Goal: Check status: Check status

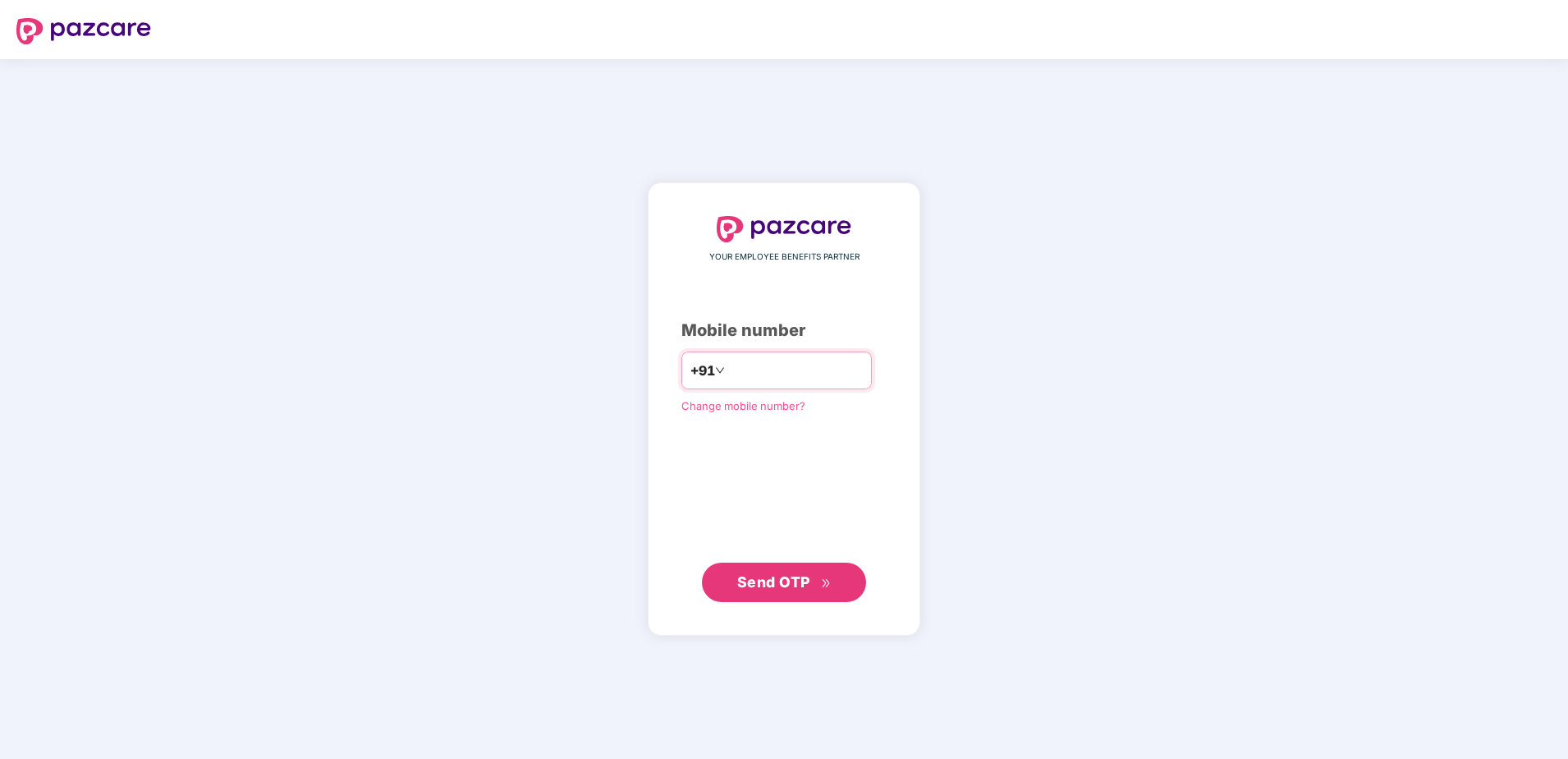
type input "**********"
click at [789, 573] on span "Send OTP" at bounding box center [773, 581] width 73 height 18
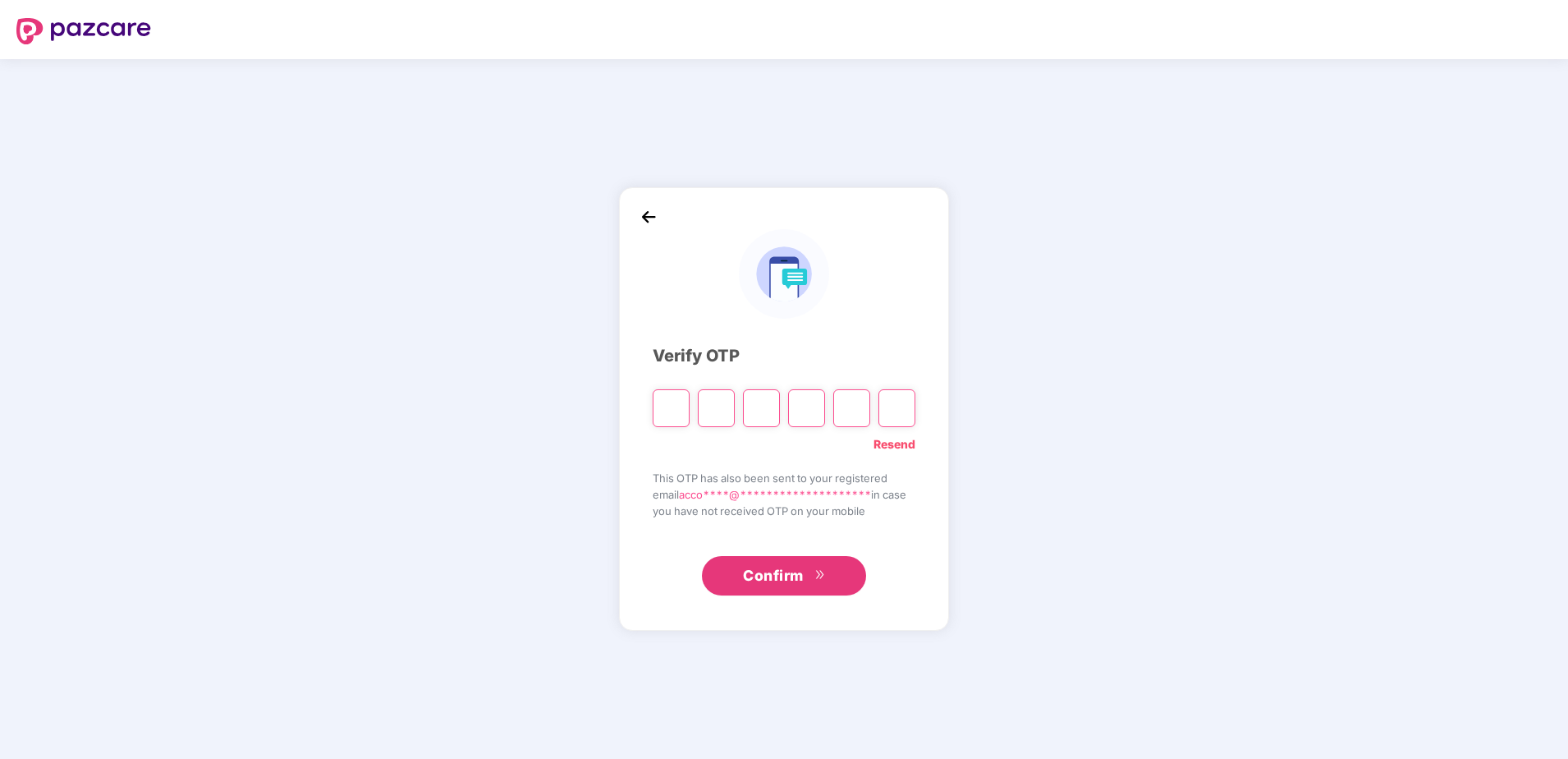
type input "*"
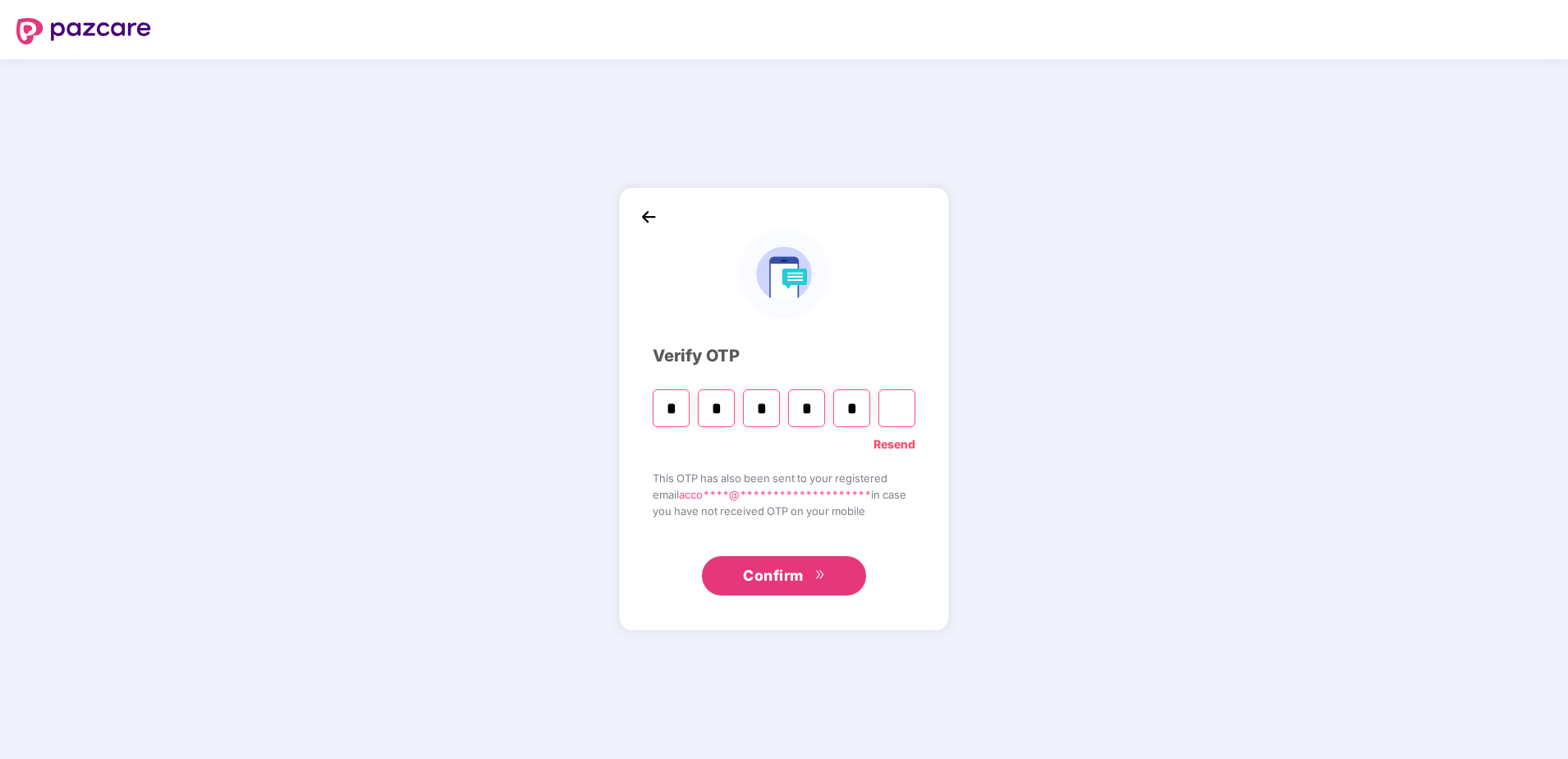
type input "*"
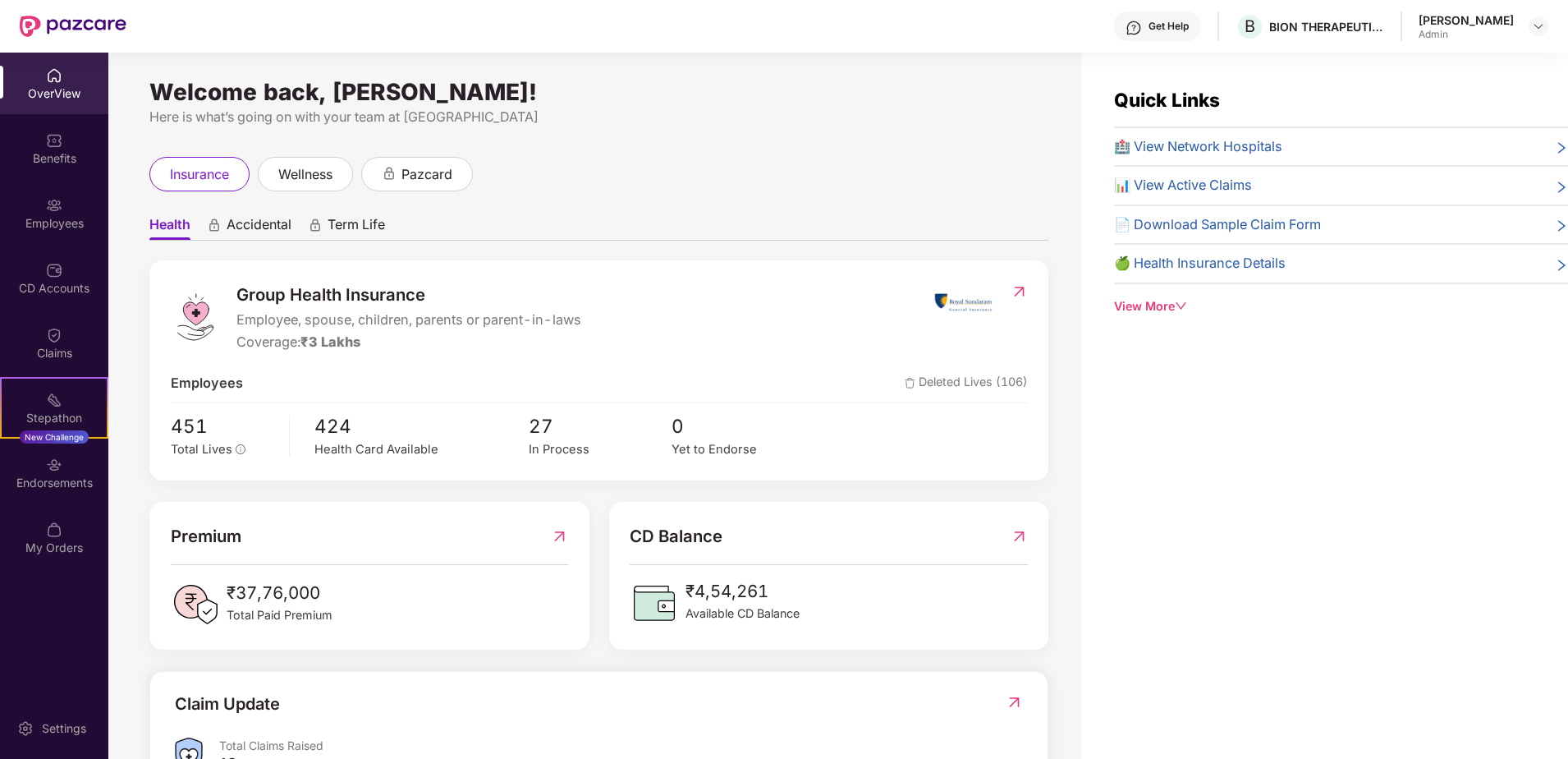
click at [1211, 187] on span "📊 View Active Claims" at bounding box center [1182, 185] width 138 height 21
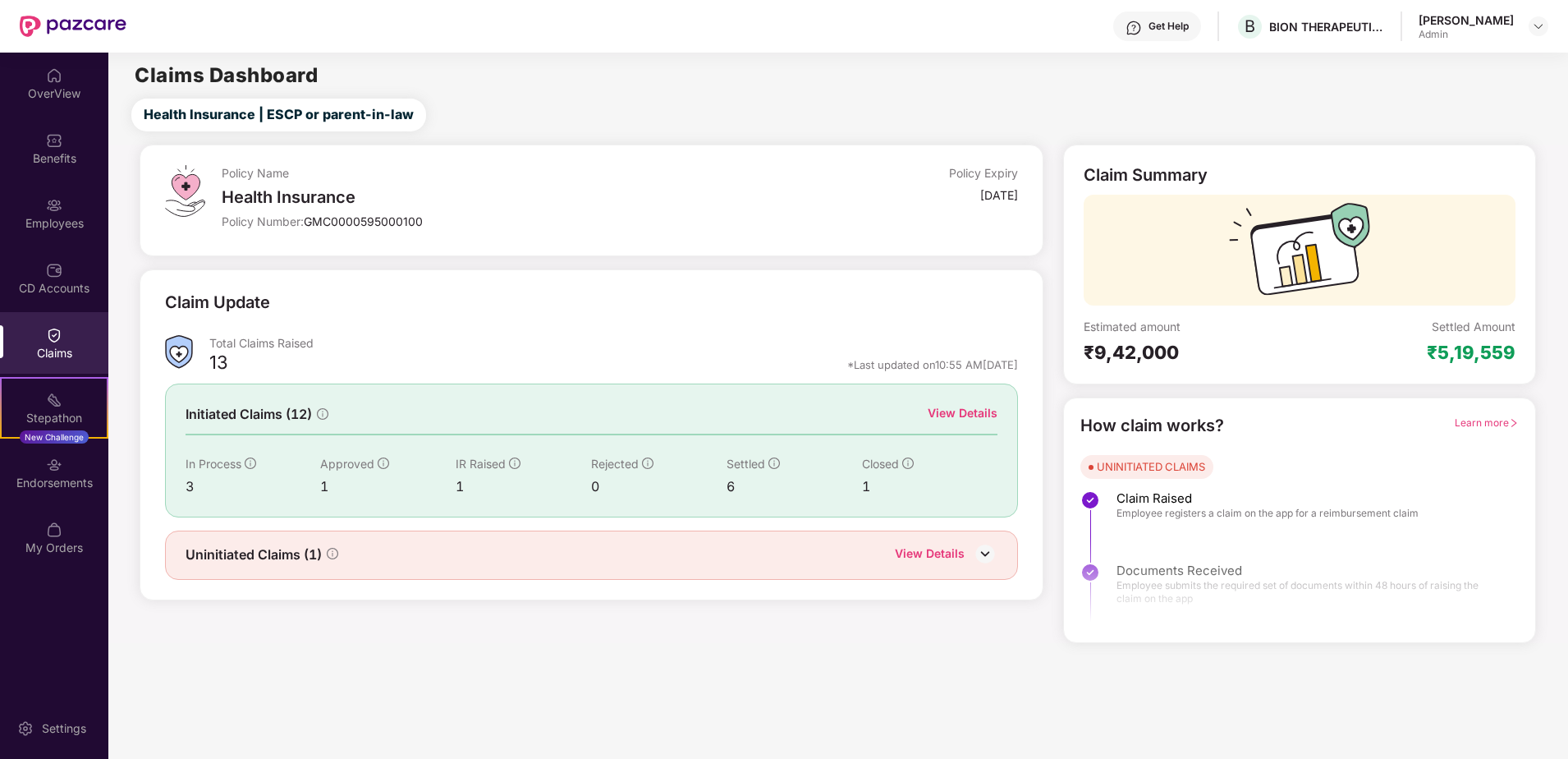
click at [190, 483] on div "3" at bounding box center [253, 487] width 136 height 20
click at [954, 403] on div "Initiated Claims (12) View Details In Process 3 Approved 1 IR Raised 1 Rejected…" at bounding box center [592, 450] width 854 height 133
click at [954, 412] on div "View Details" at bounding box center [963, 414] width 70 height 18
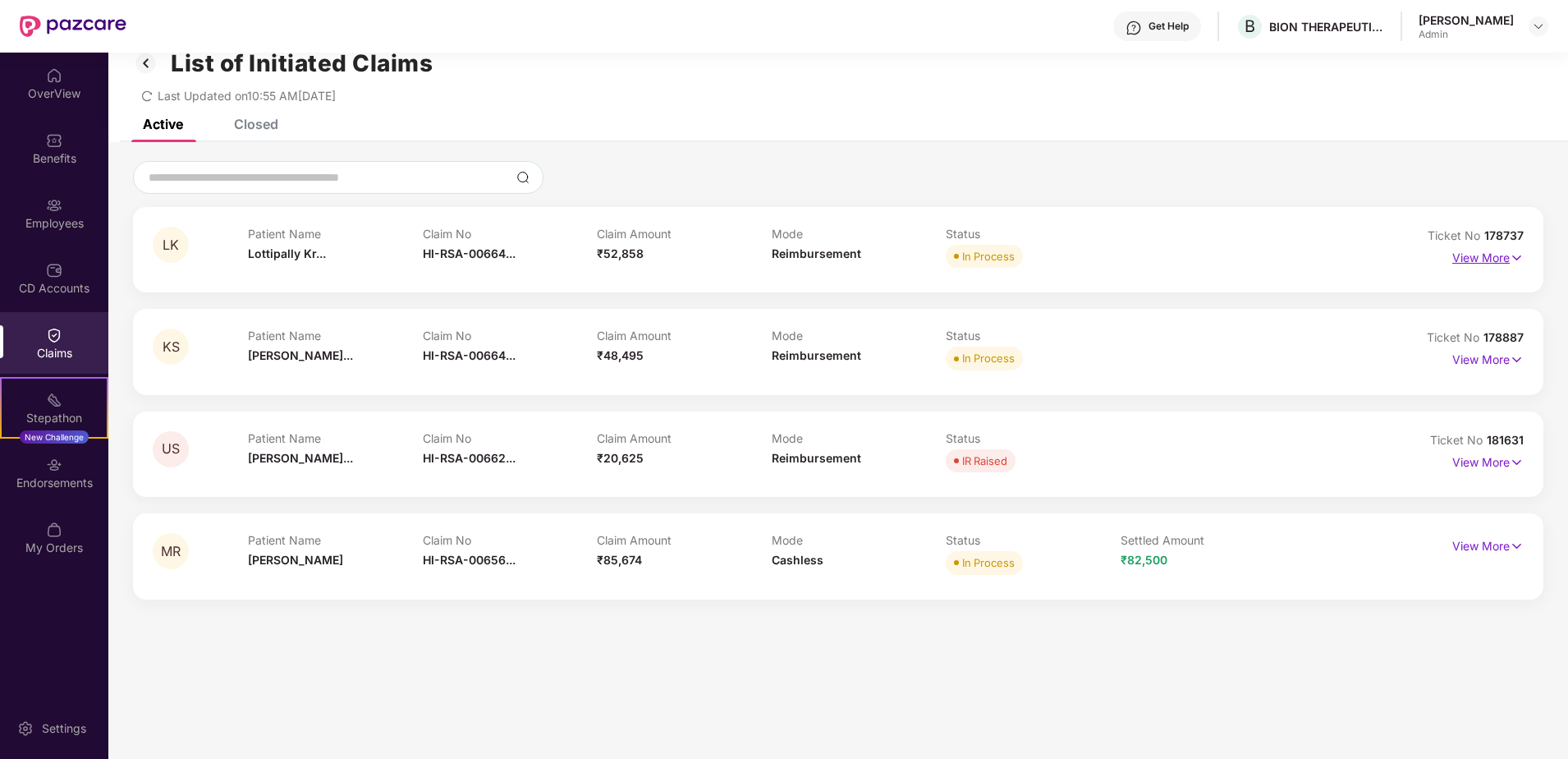
scroll to position [53, 0]
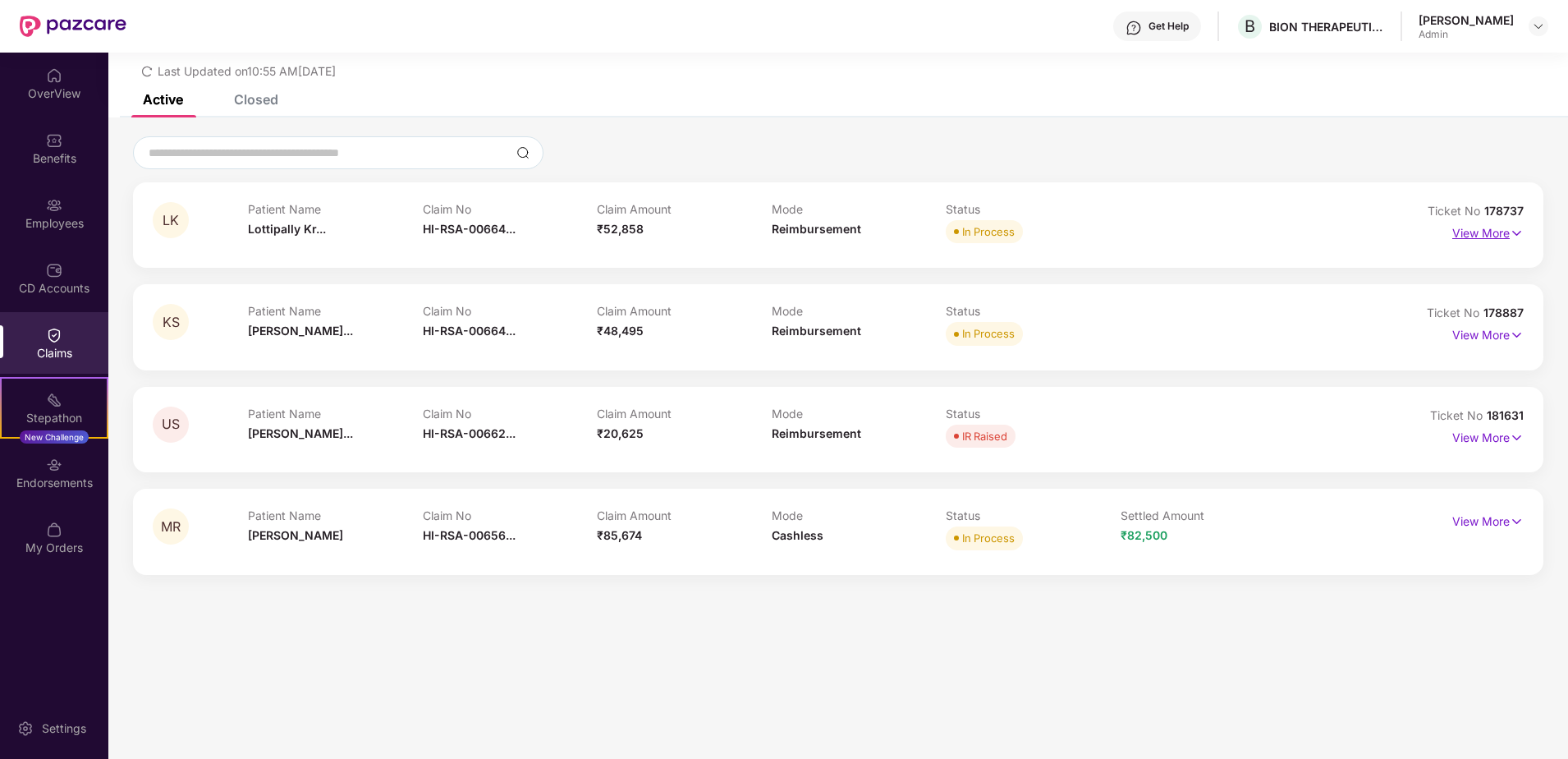
click at [1479, 234] on p "View More" at bounding box center [1487, 231] width 71 height 22
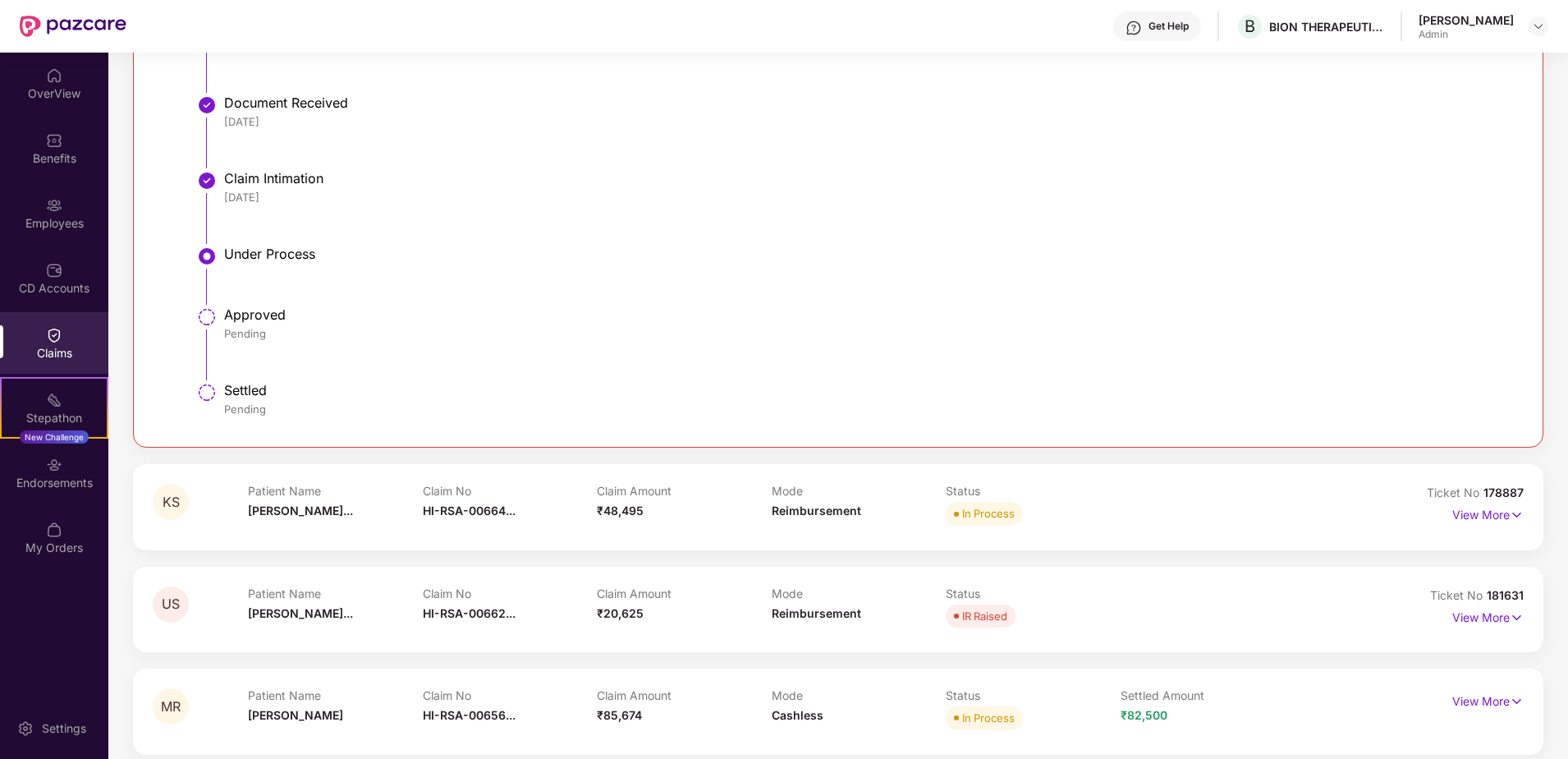
scroll to position [505, 0]
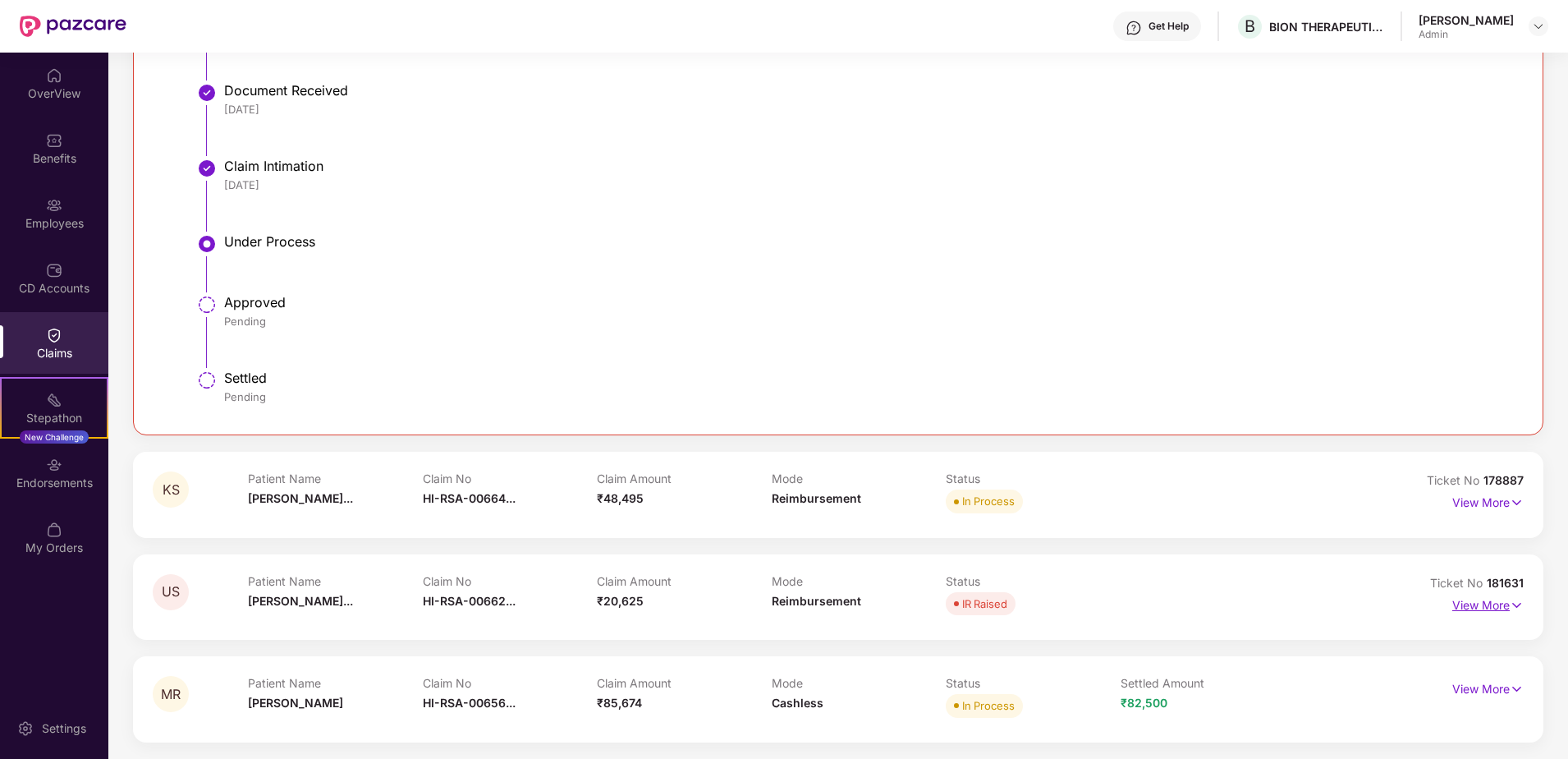
click at [1491, 600] on p "View More" at bounding box center [1487, 603] width 71 height 22
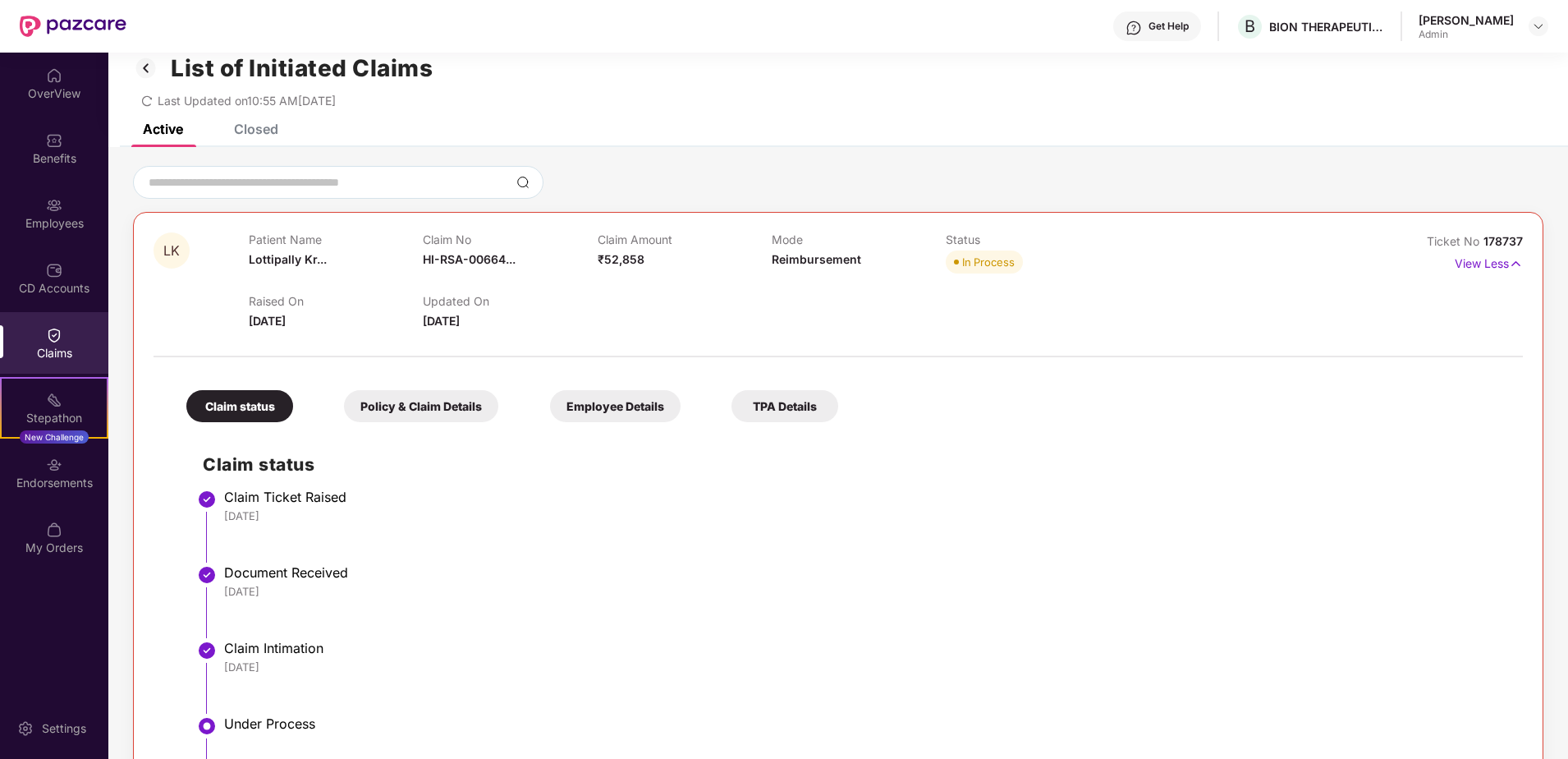
scroll to position [0, 0]
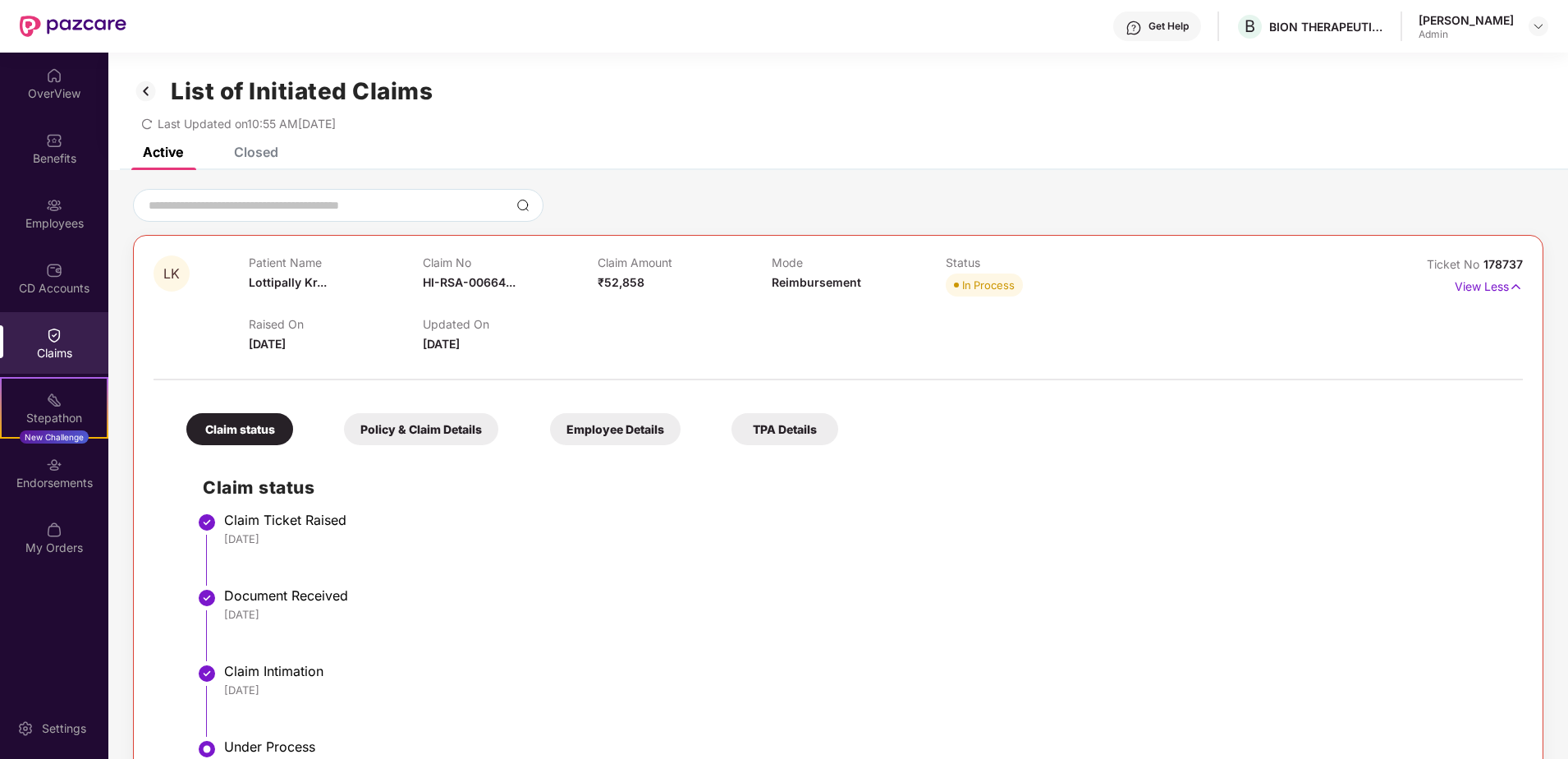
click at [249, 160] on div "Closed" at bounding box center [244, 151] width 69 height 36
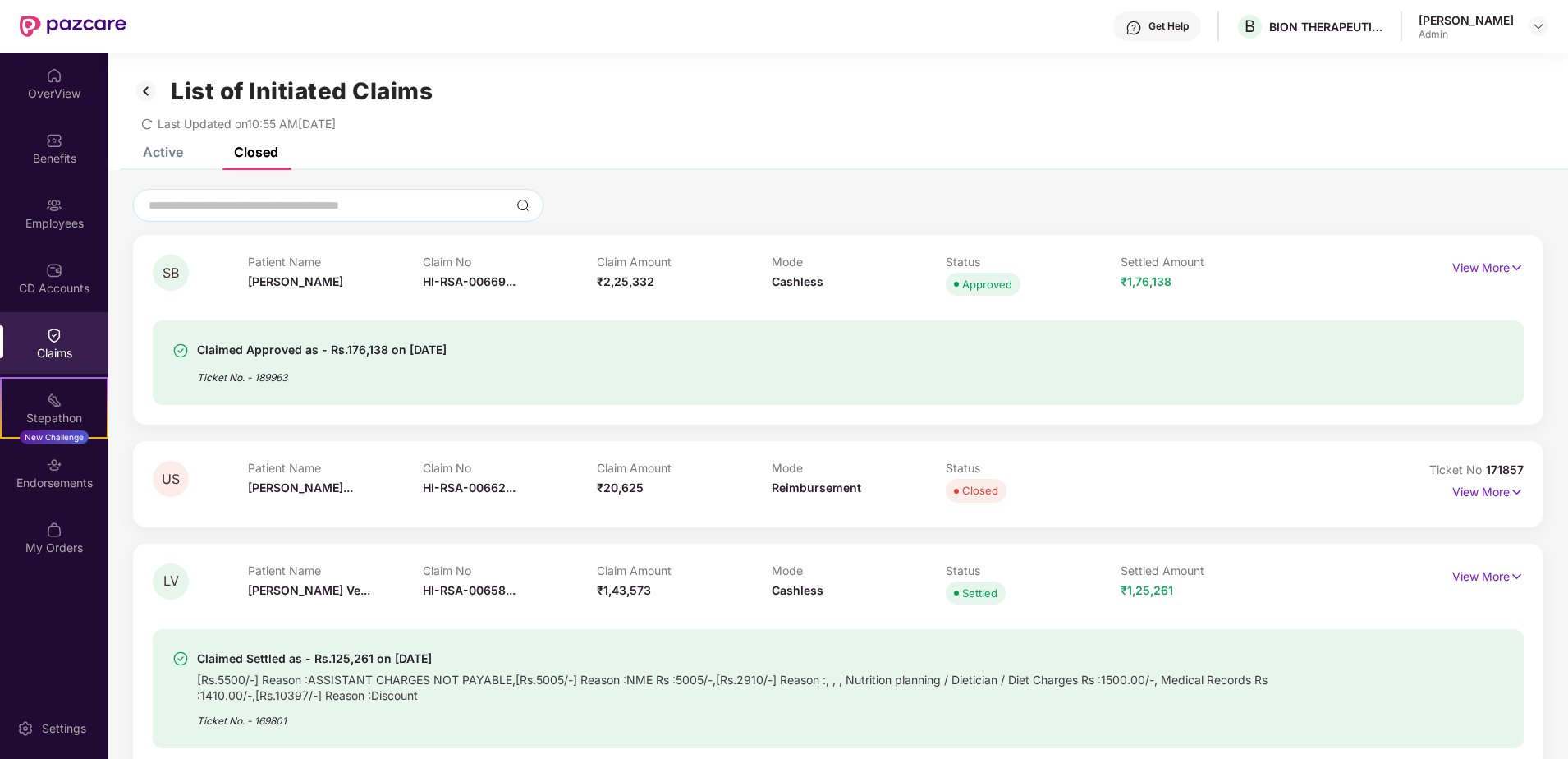
click at [447, 353] on div "Claimed Approved as - Rs.176,138 on [DATE]" at bounding box center [321, 349] width 249 height 19
click at [1475, 271] on p "View More" at bounding box center [1487, 266] width 71 height 22
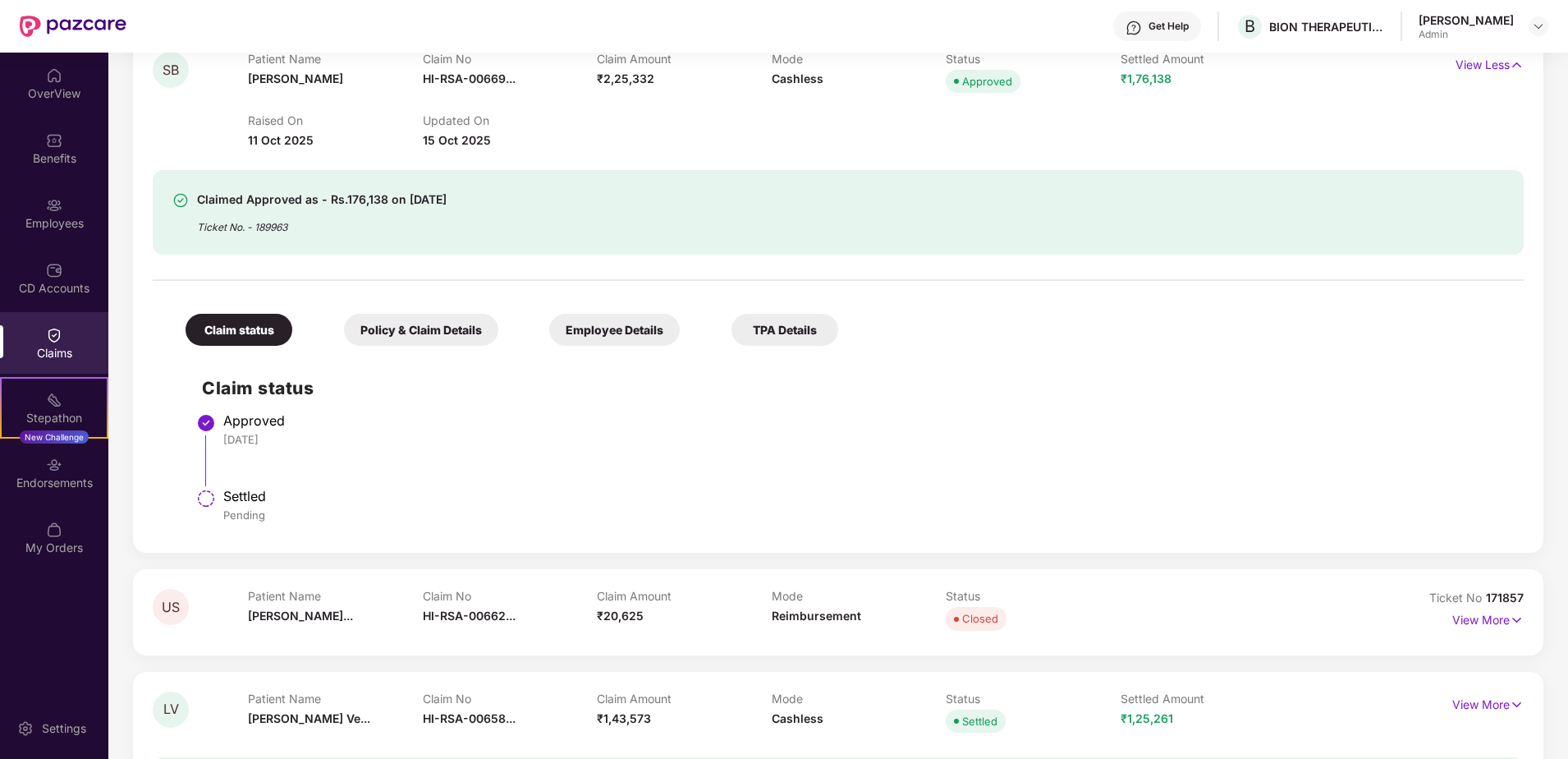
scroll to position [164, 0]
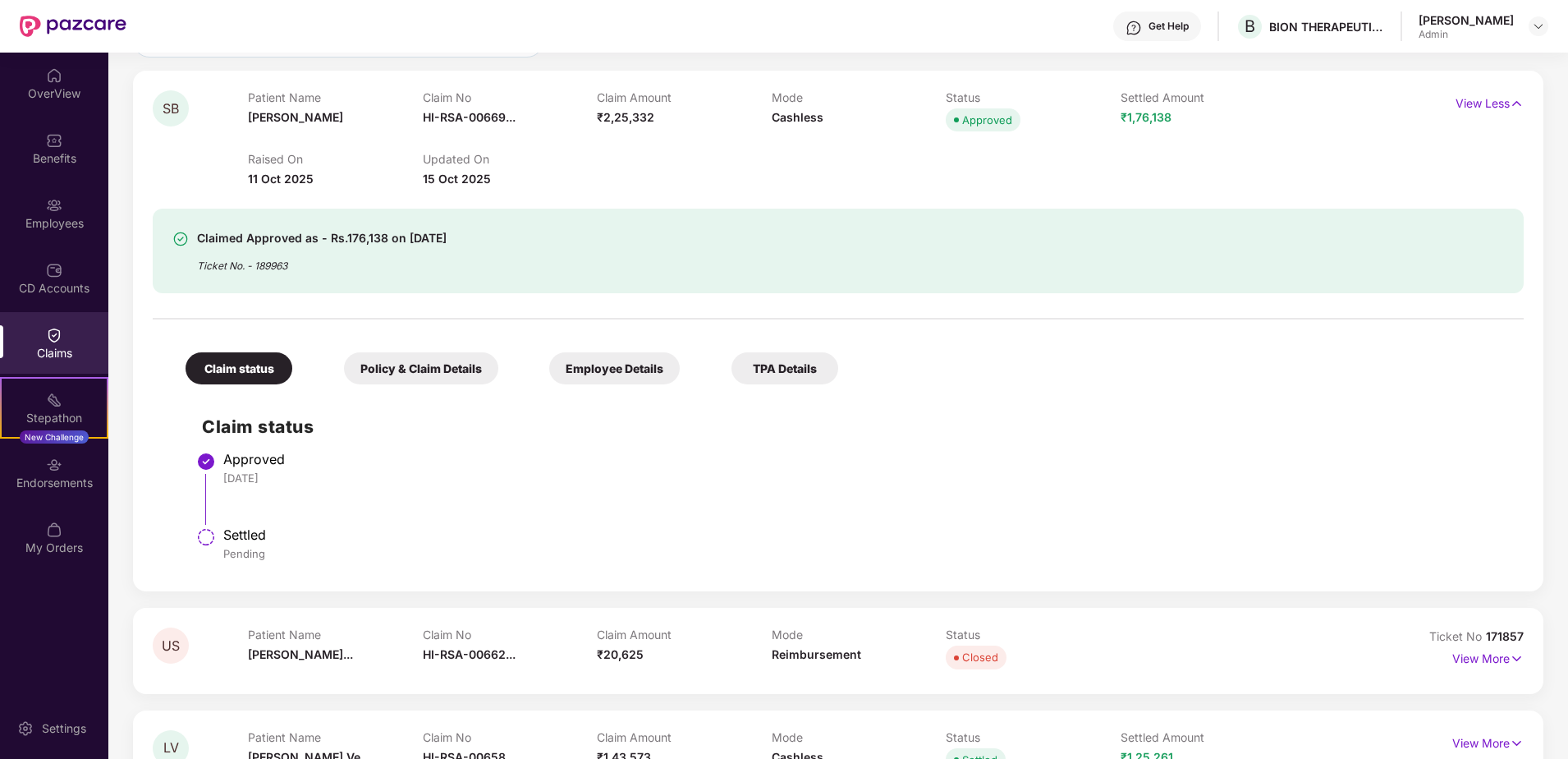
click at [408, 368] on div "Policy & Claim Details" at bounding box center [421, 368] width 154 height 32
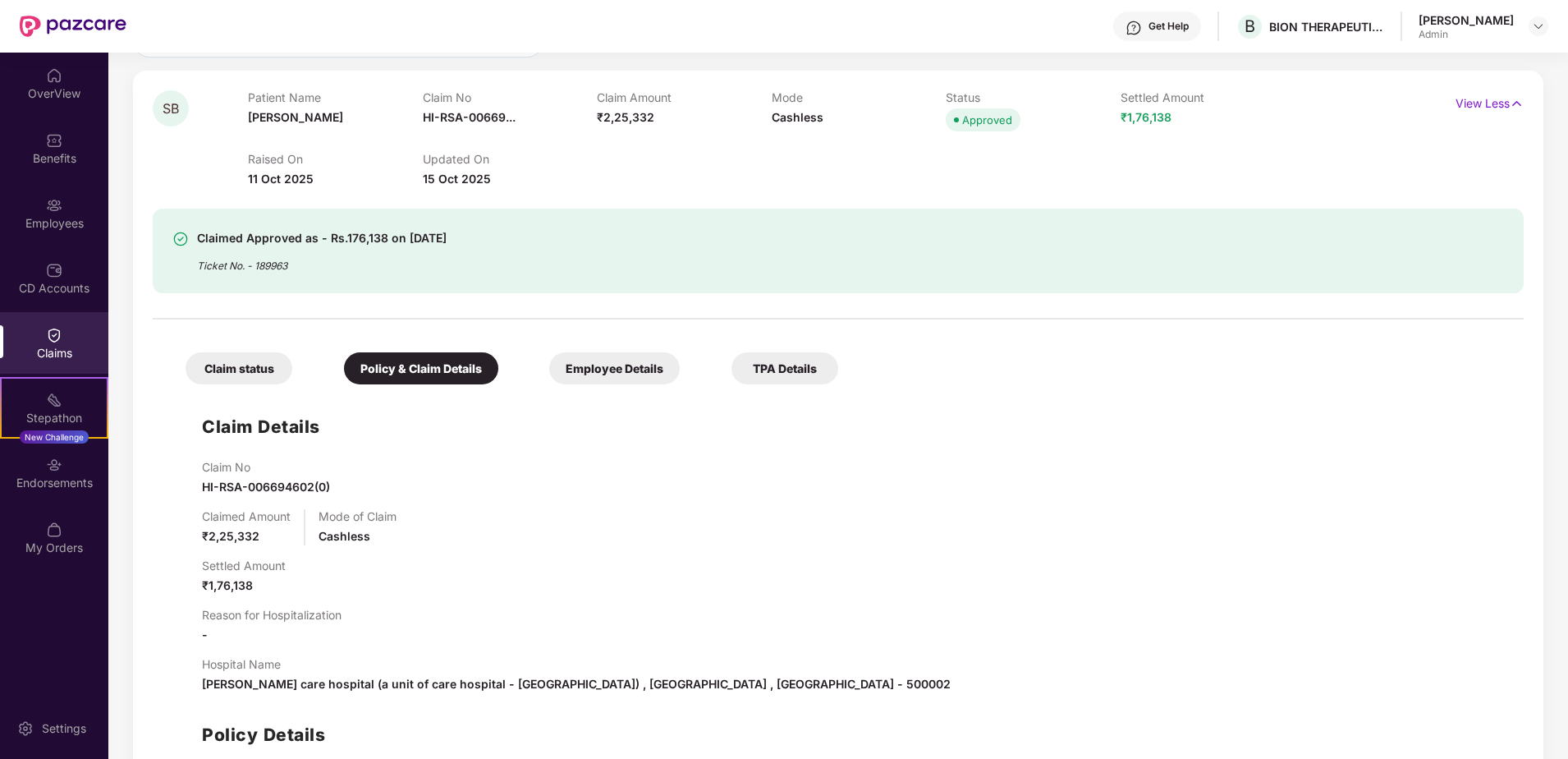
click at [616, 367] on div "Employee Details" at bounding box center [614, 368] width 130 height 32
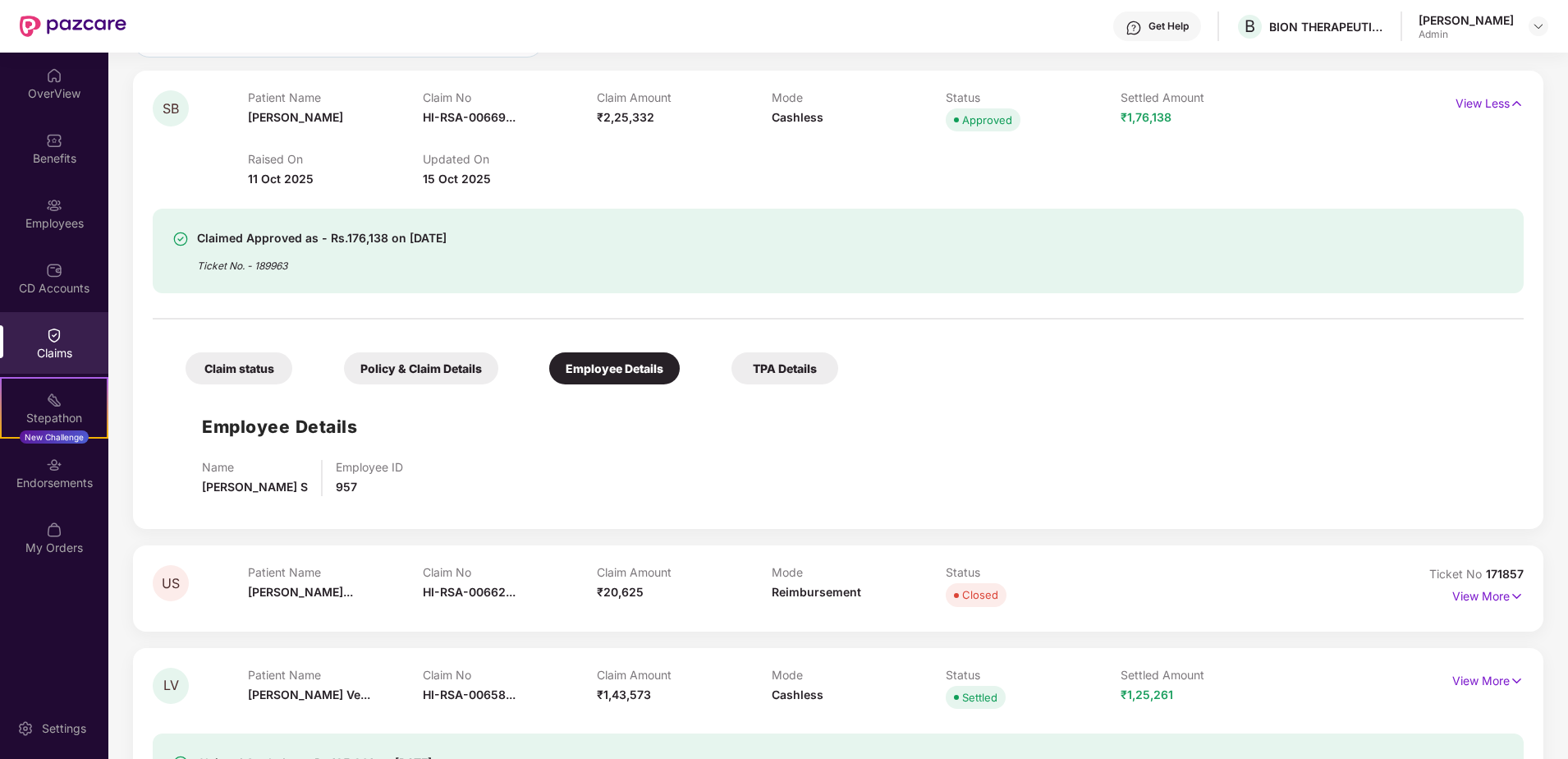
click at [762, 367] on div "TPA Details" at bounding box center [785, 368] width 107 height 32
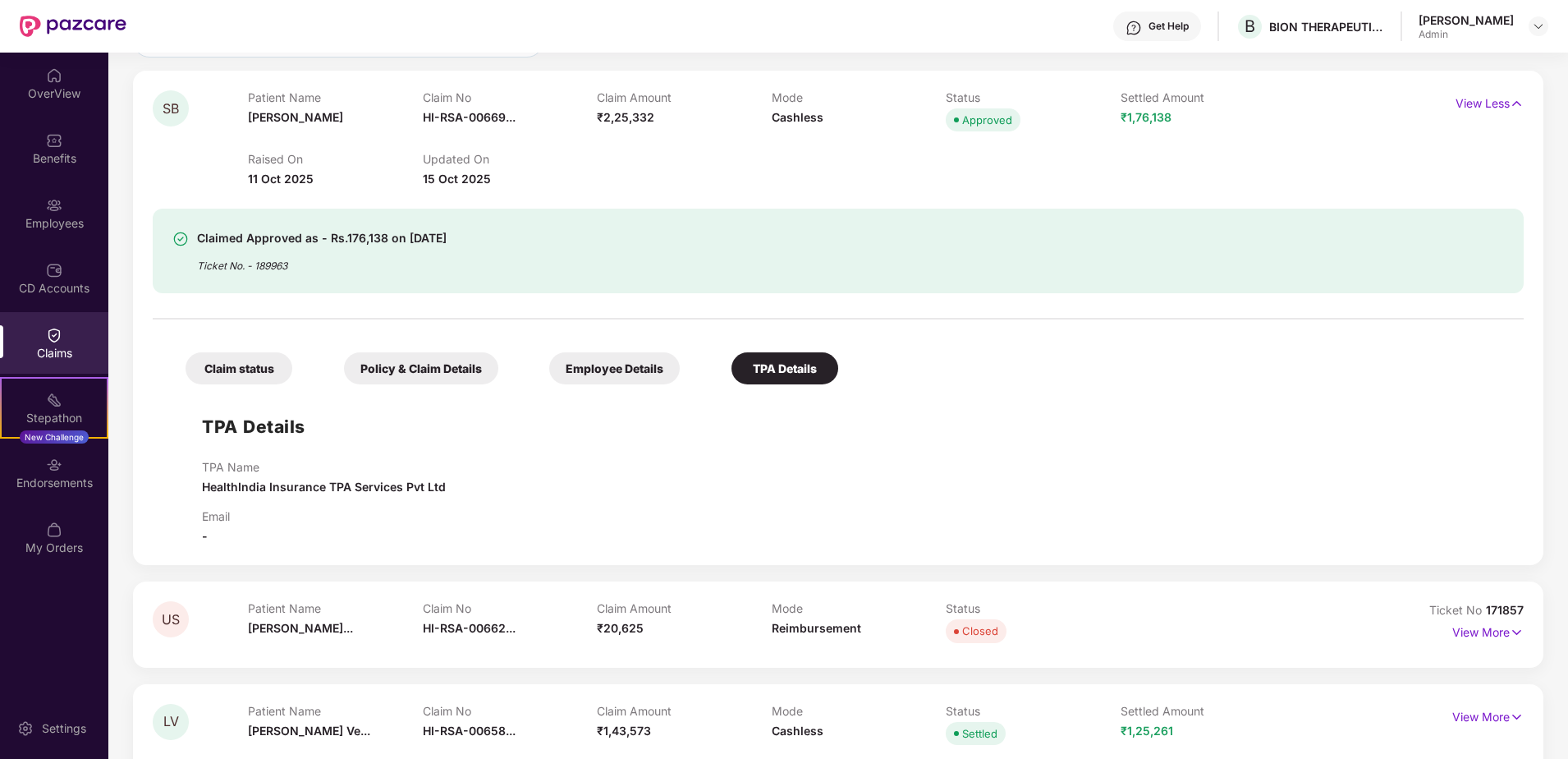
click at [233, 376] on div "Claim status" at bounding box center [239, 368] width 107 height 32
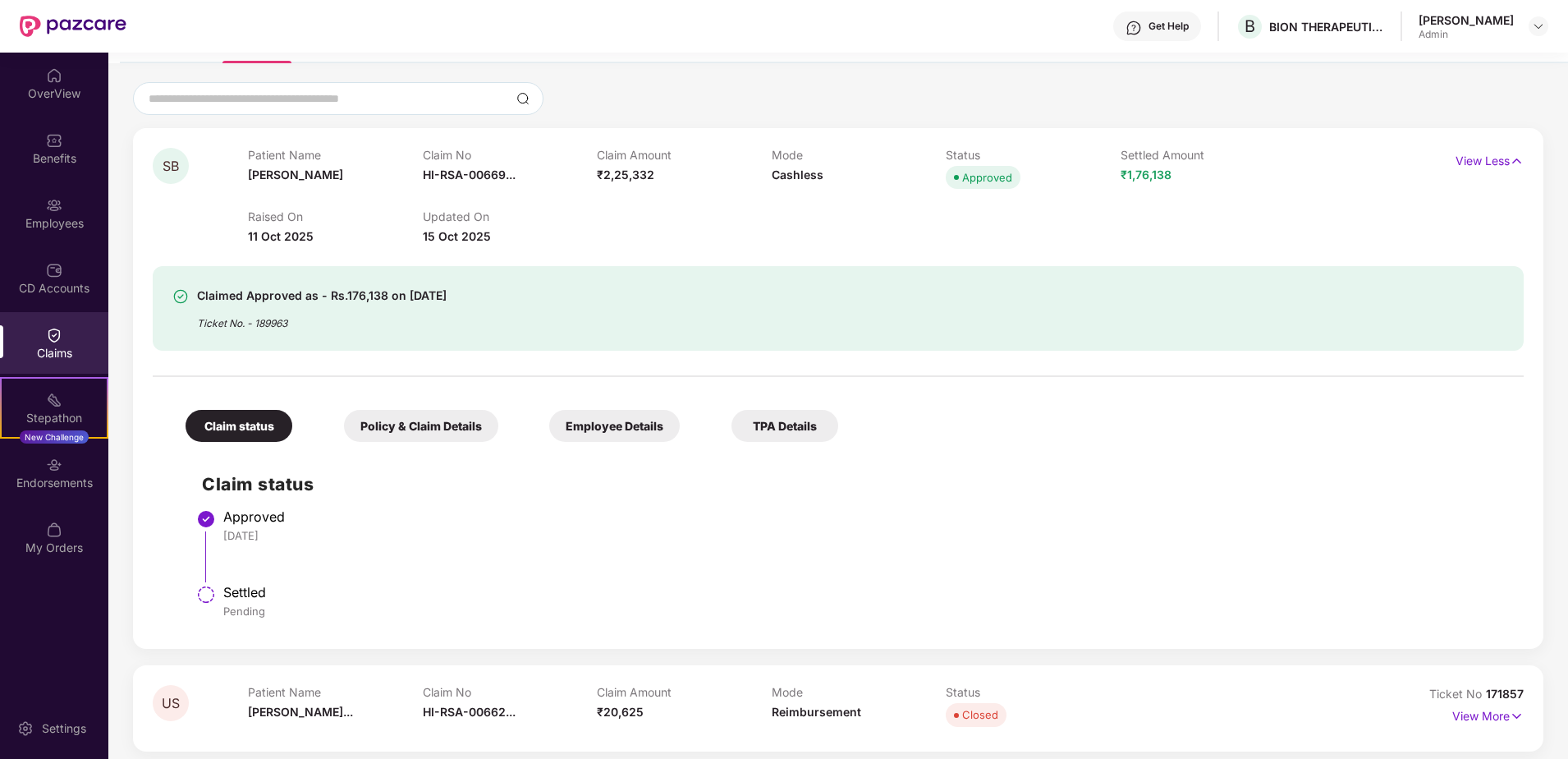
scroll to position [0, 0]
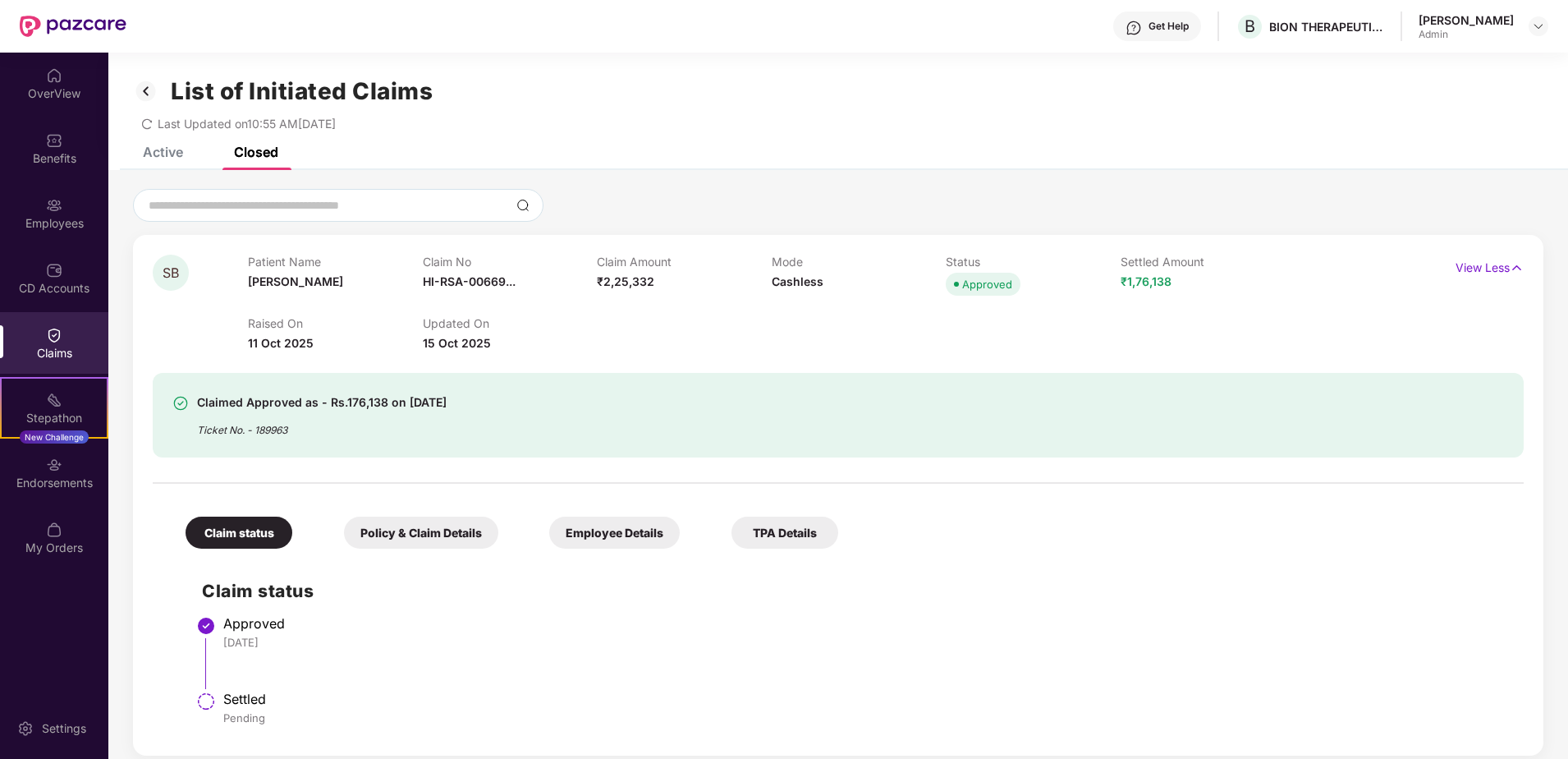
click at [167, 156] on div "Active" at bounding box center [163, 152] width 41 height 17
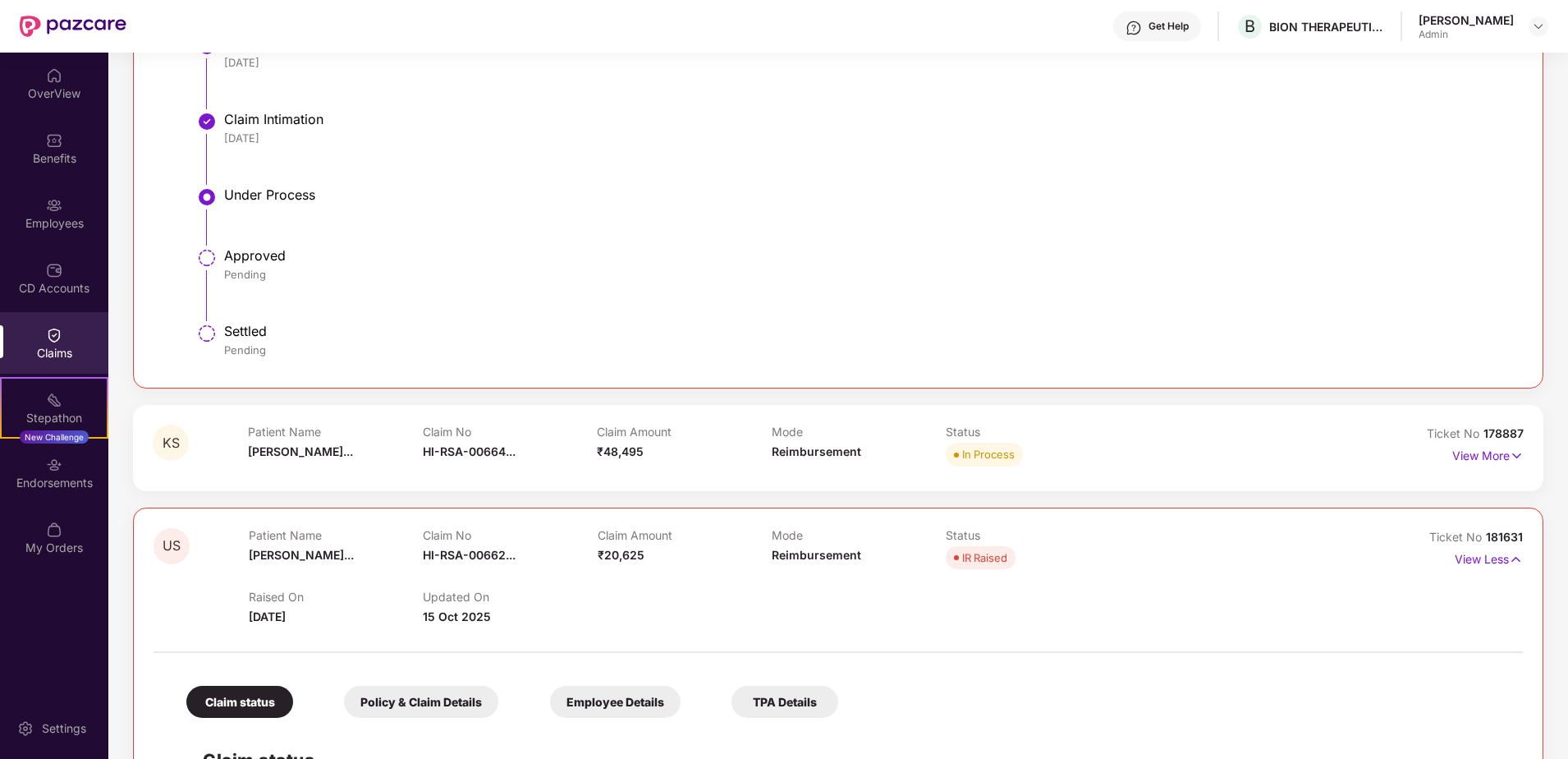
scroll to position [575, 0]
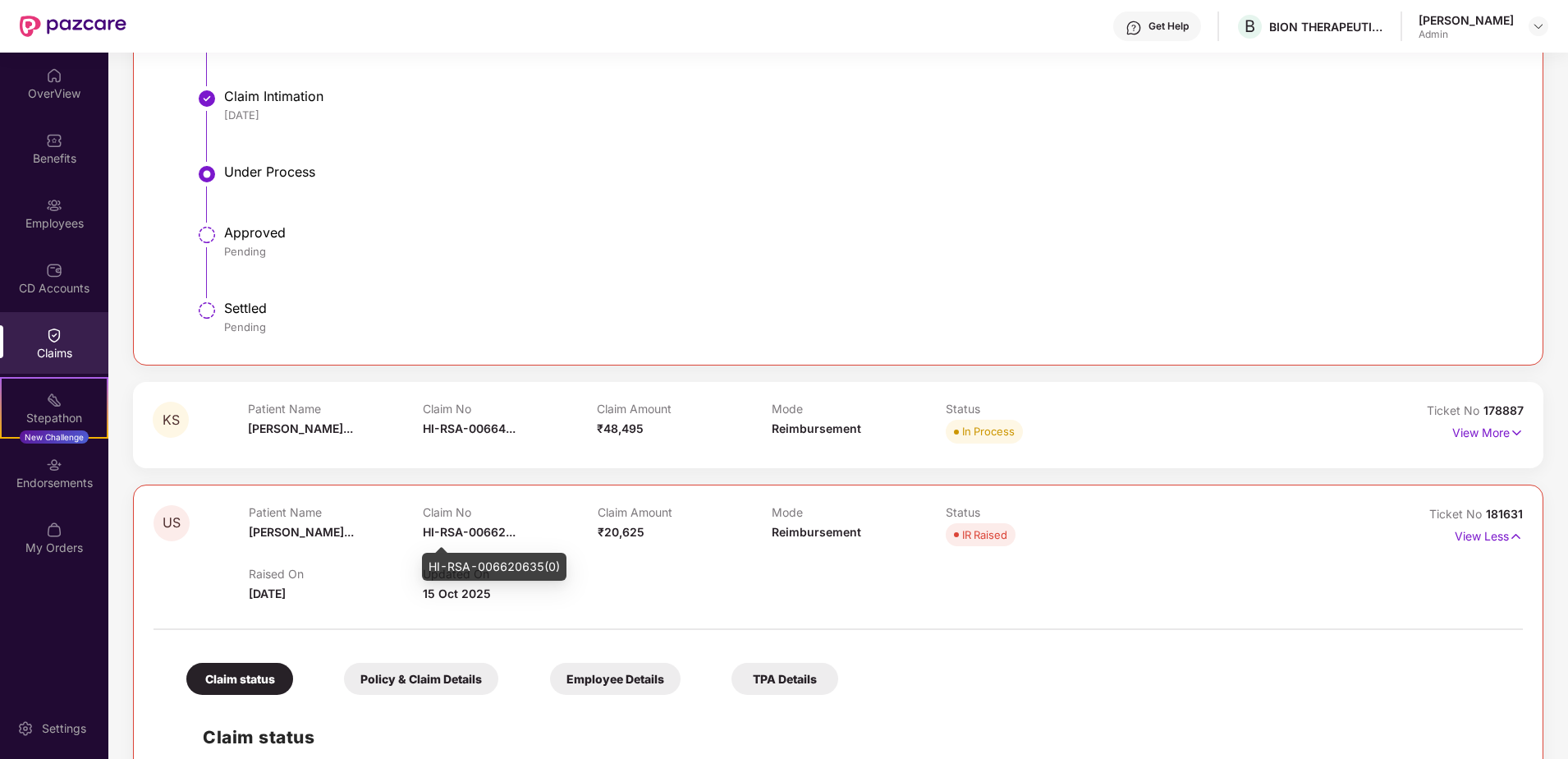
click at [475, 533] on span "HI-RSA-00662..." at bounding box center [469, 531] width 93 height 14
click at [1172, 422] on div "Patient Name [PERSON_NAME]... Claim No HI-RSA-00664... Claim Amount ₹48,495 Mod…" at bounding box center [772, 424] width 1047 height 45
click at [1462, 428] on p "View More" at bounding box center [1487, 431] width 71 height 22
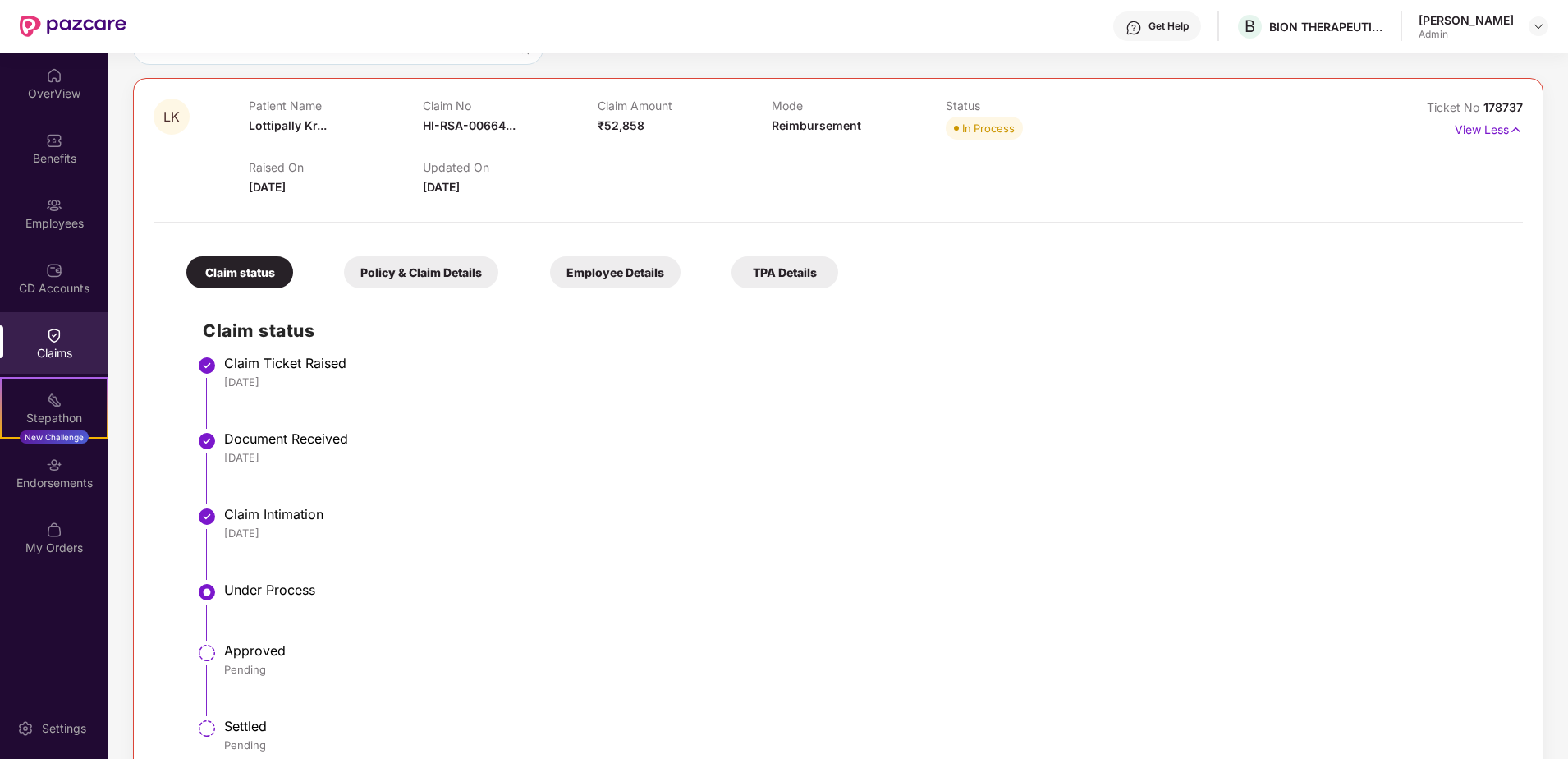
scroll to position [0, 0]
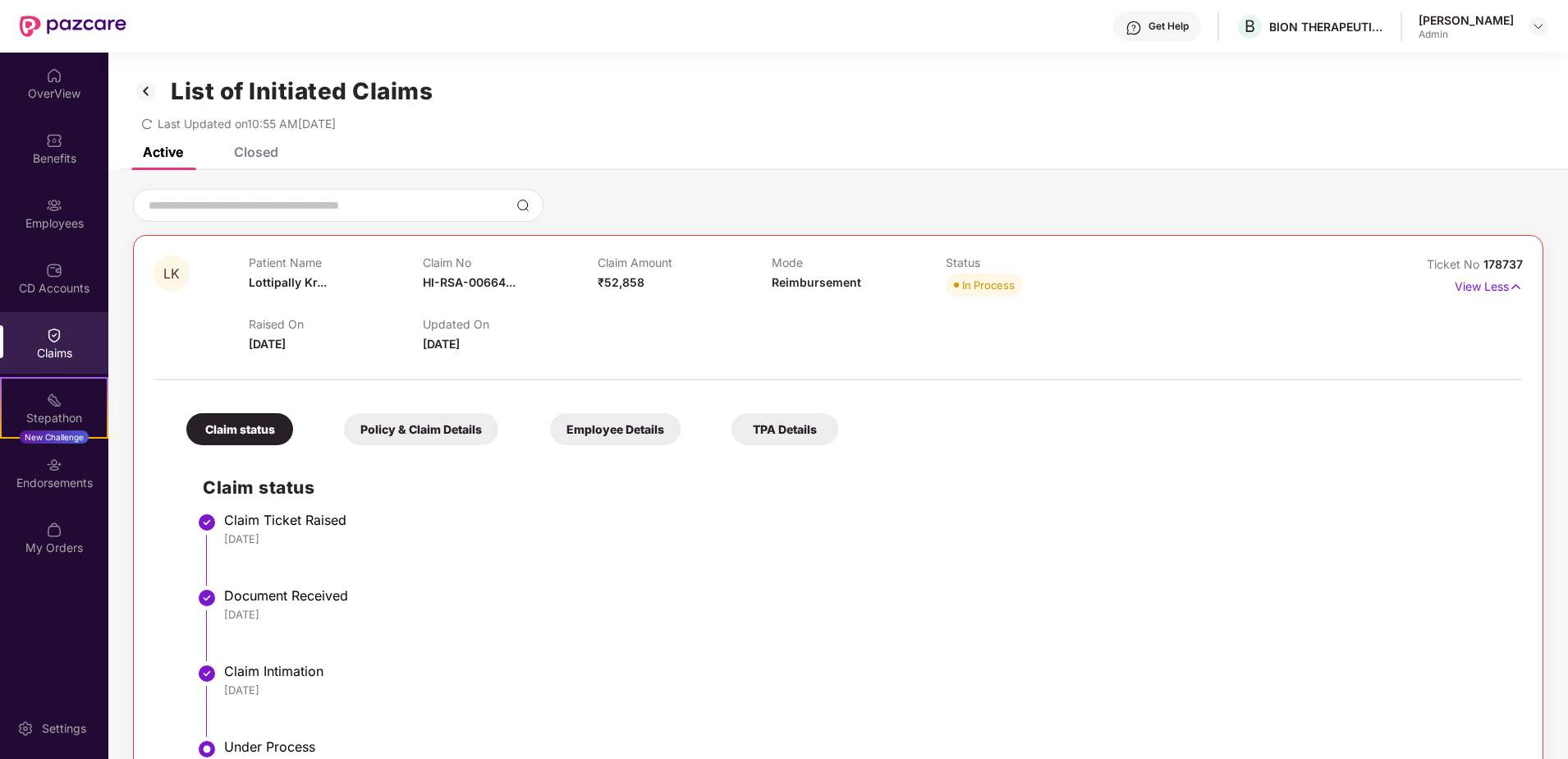
click at [985, 291] on div "In Process" at bounding box center [987, 285] width 53 height 17
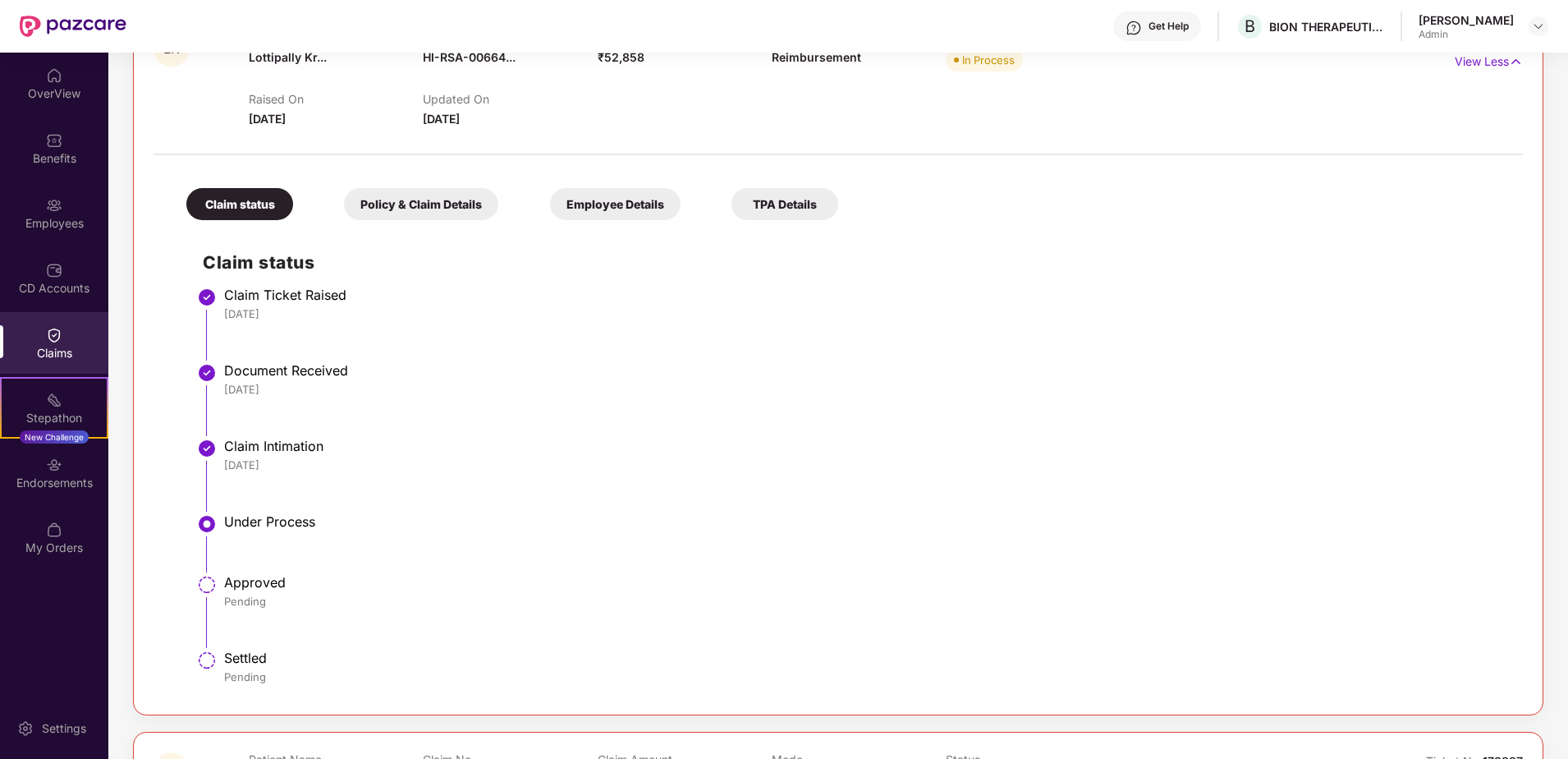
scroll to position [82, 0]
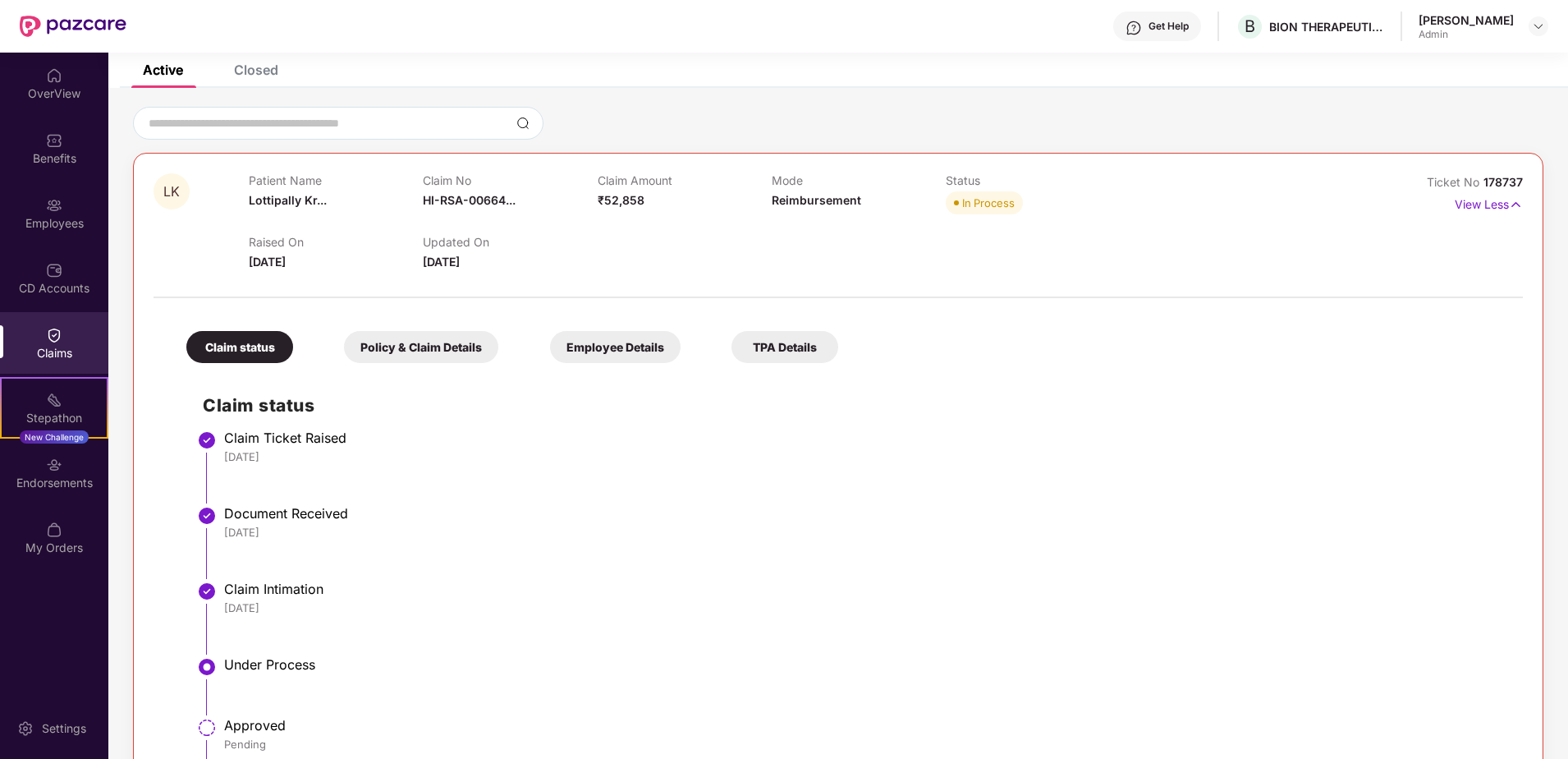
click at [487, 271] on div "Updated On [DATE]" at bounding box center [509, 252] width 174 height 36
